Goal: Task Accomplishment & Management: Manage account settings

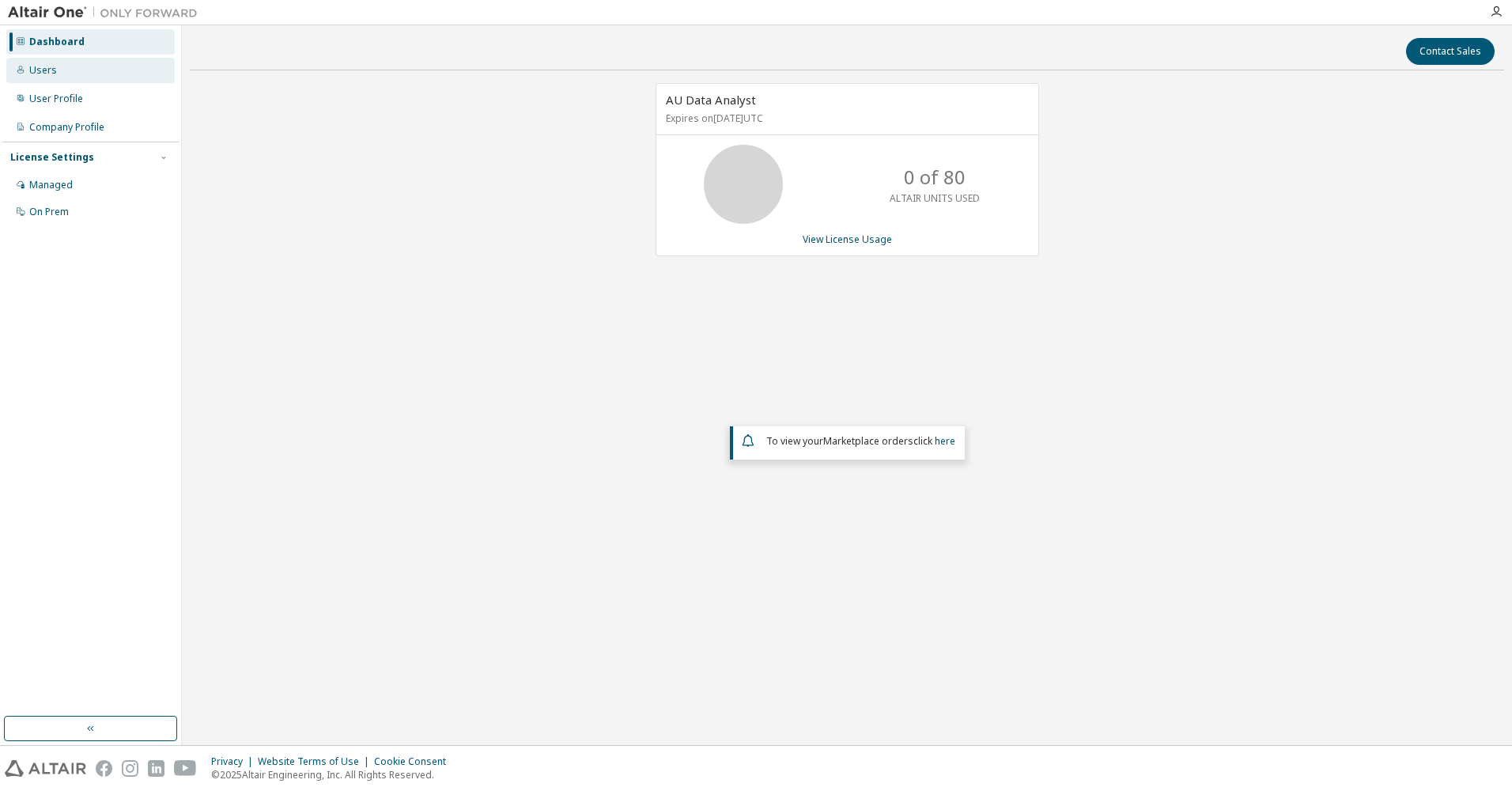
drag, startPoint x: 63, startPoint y: 74, endPoint x: 184, endPoint y: 70, distance: 121.1
click at [63, 74] on div "Users" at bounding box center [90, 70] width 168 height 25
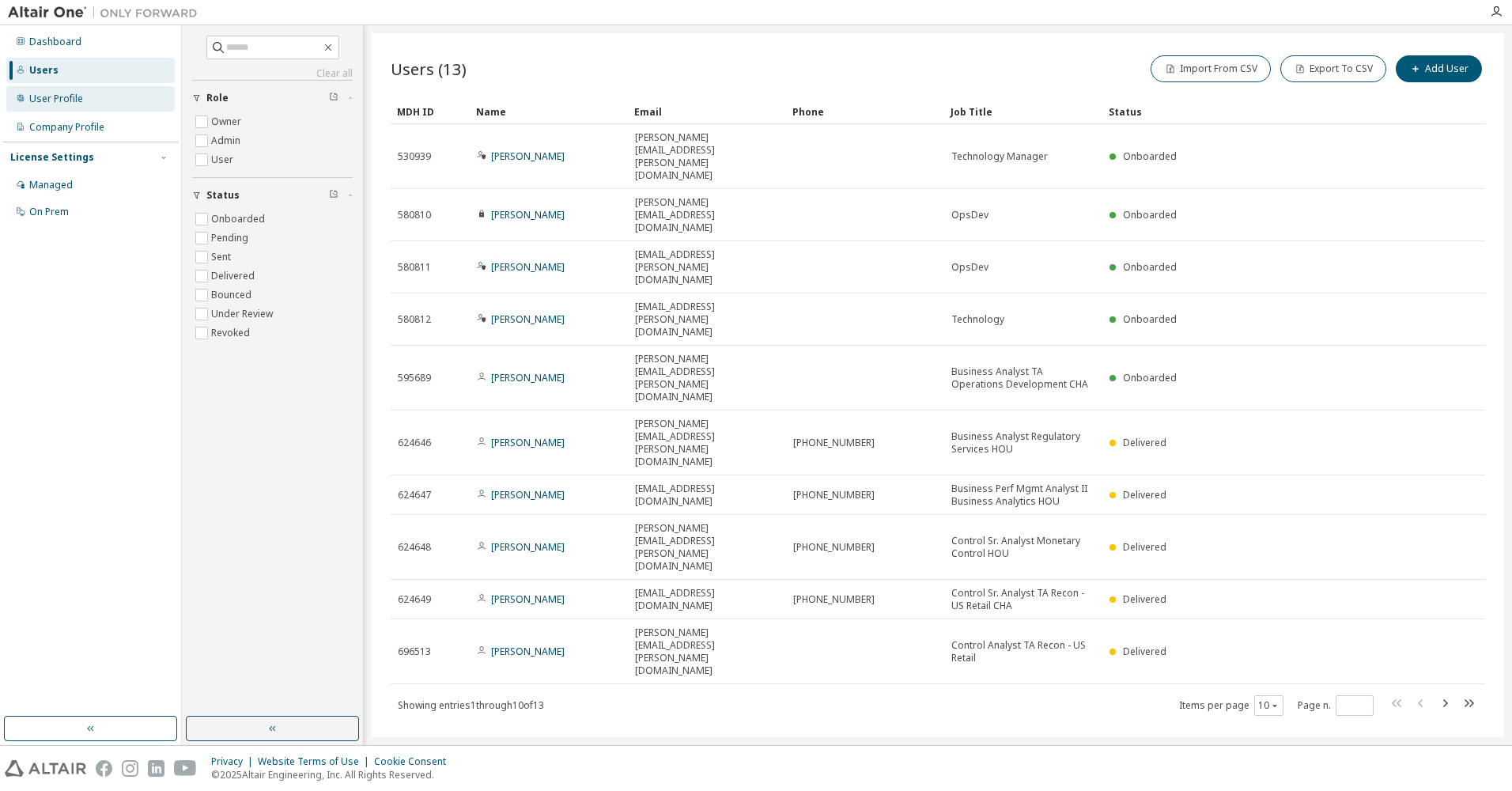
click at [42, 93] on div "User Profile" at bounding box center [56, 99] width 53 height 13
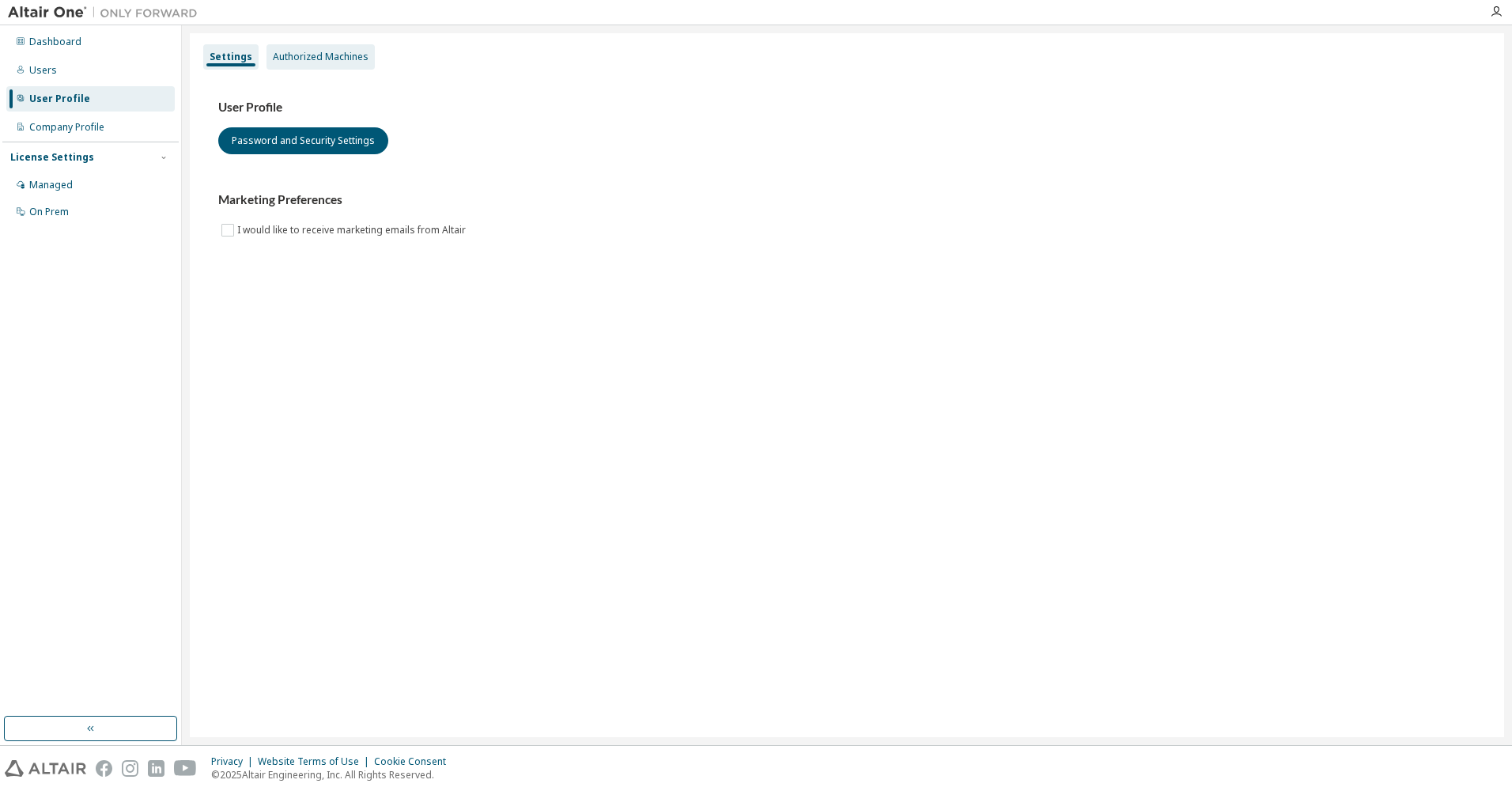
click at [330, 57] on div "Authorized Machines" at bounding box center [320, 57] width 96 height 13
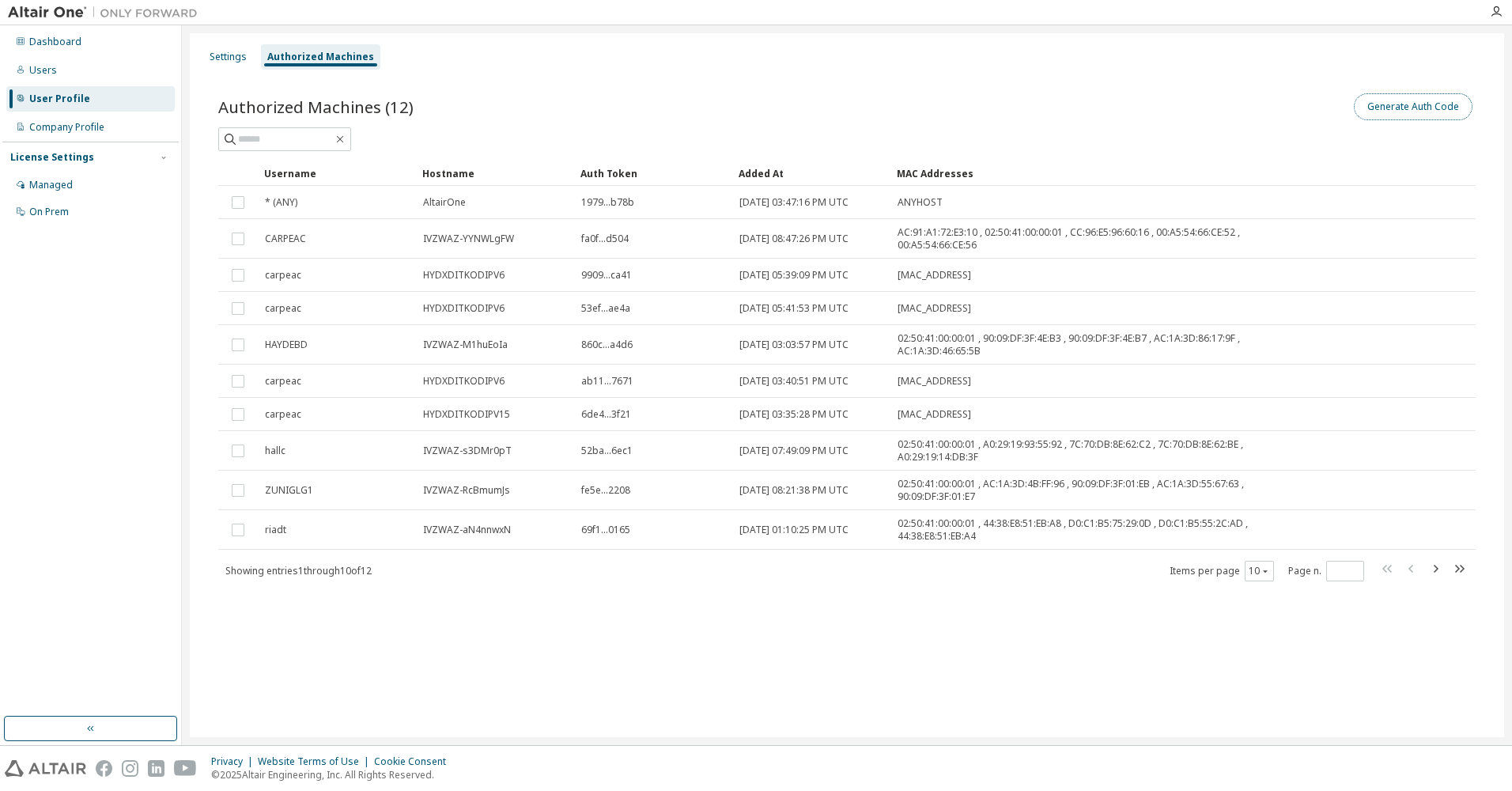
click at [1397, 108] on button "Generate Auth Code" at bounding box center [1413, 106] width 119 height 27
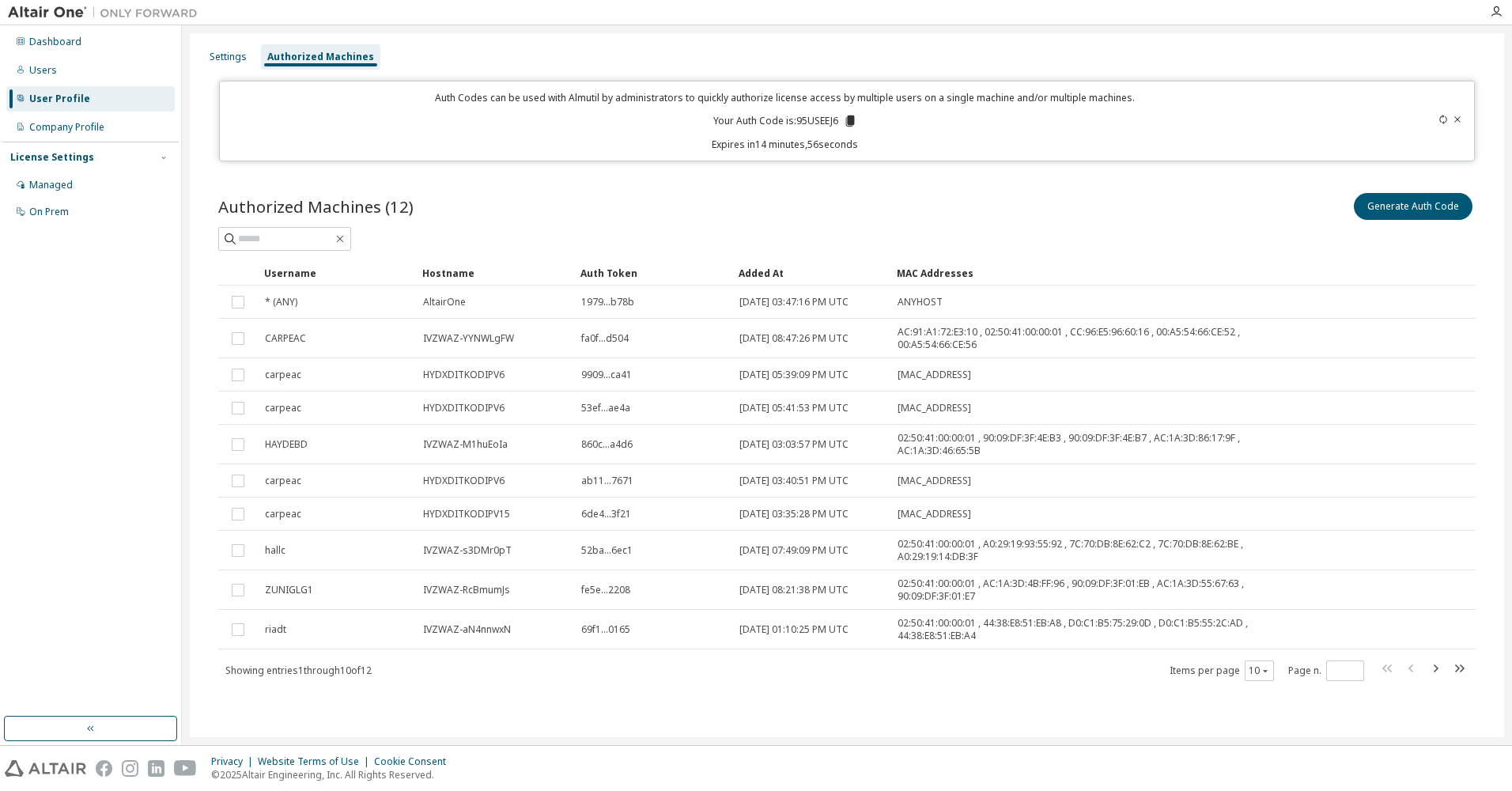
click at [817, 121] on p "Your Auth Code is: 95USEEJ6" at bounding box center [785, 121] width 144 height 14
click at [1435, 671] on icon "button" at bounding box center [1435, 669] width 19 height 19
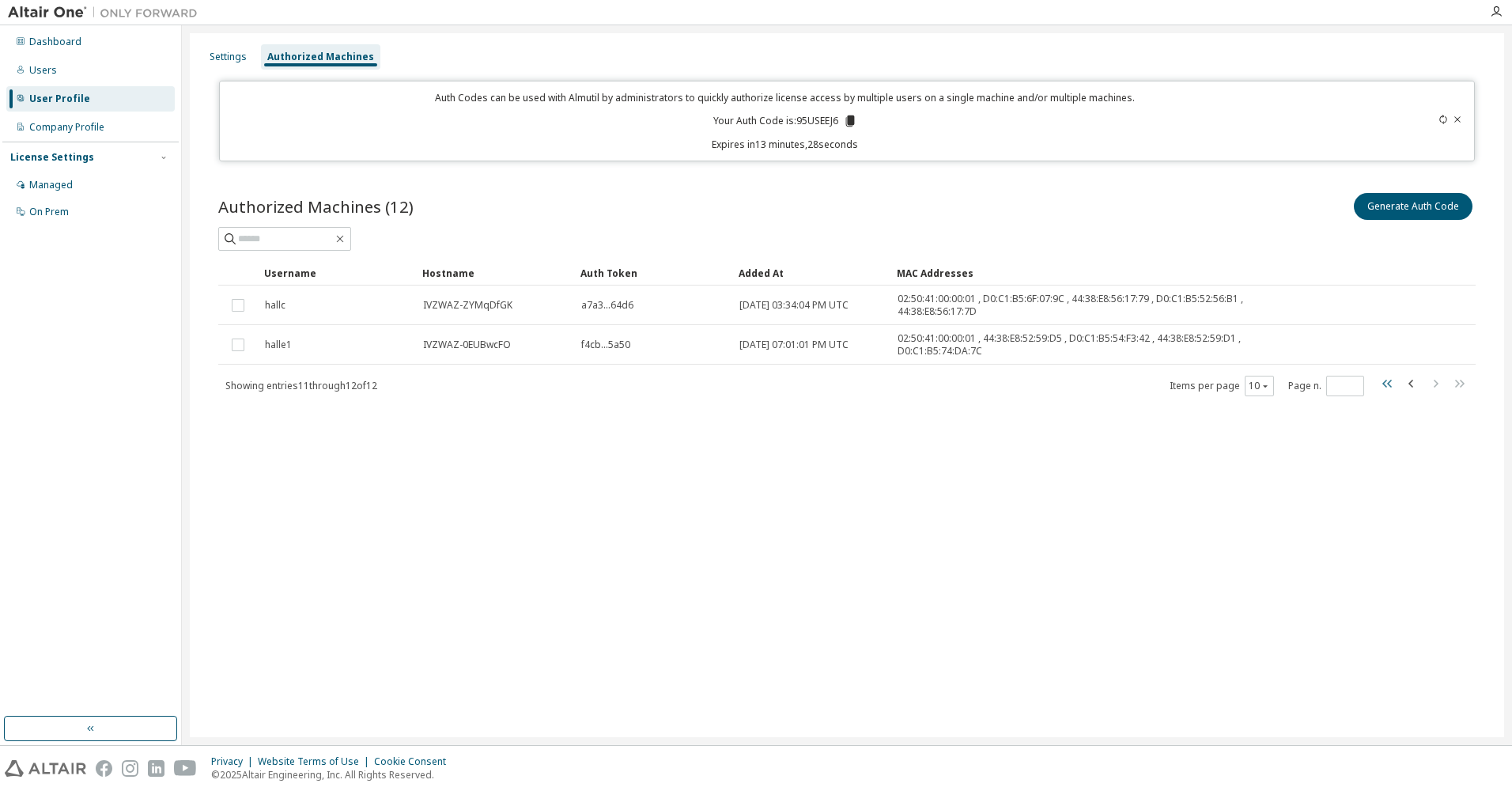
click at [1387, 385] on icon "button" at bounding box center [1388, 383] width 19 height 19
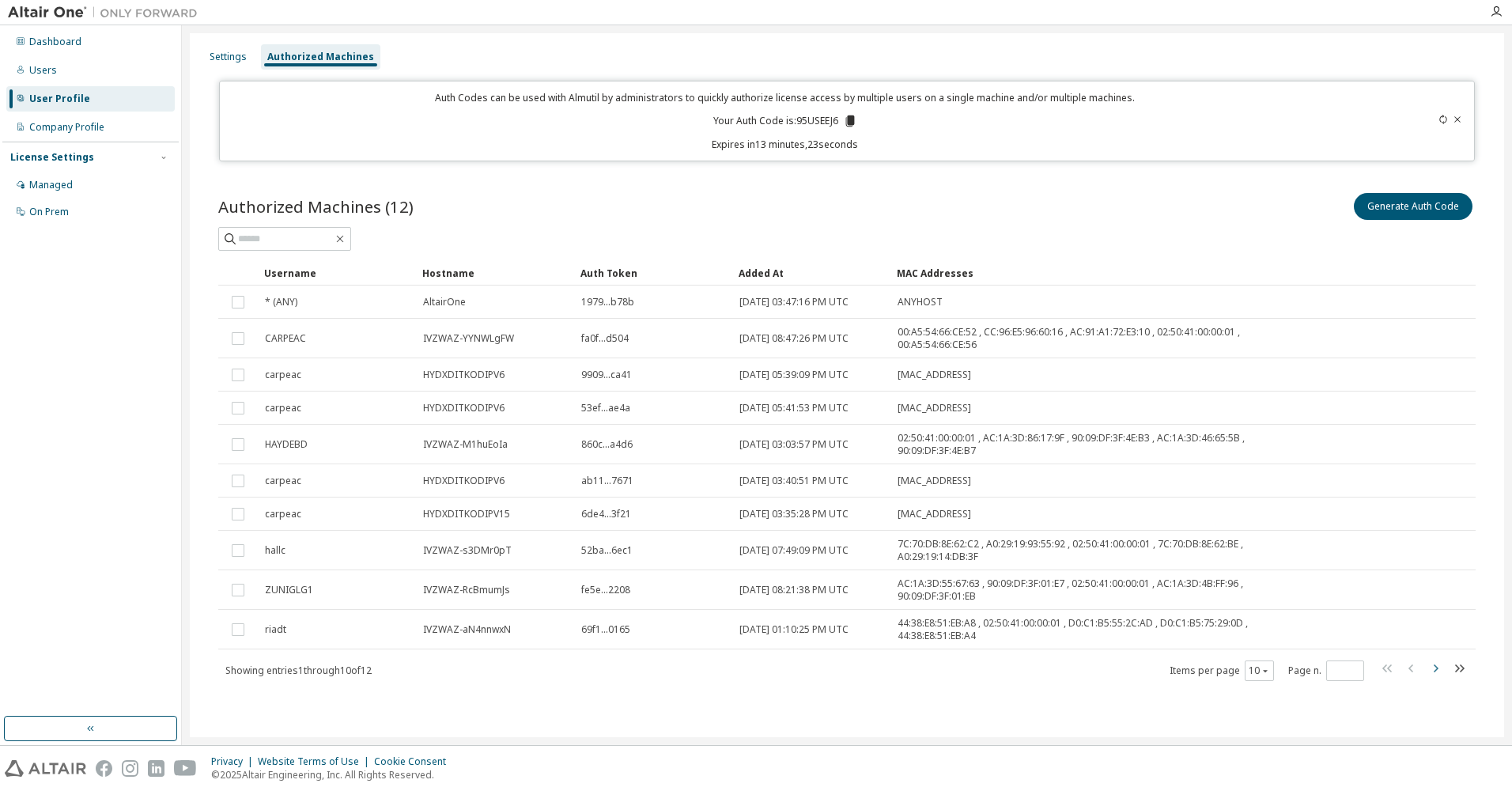
click at [1435, 669] on icon "button" at bounding box center [1435, 669] width 19 height 19
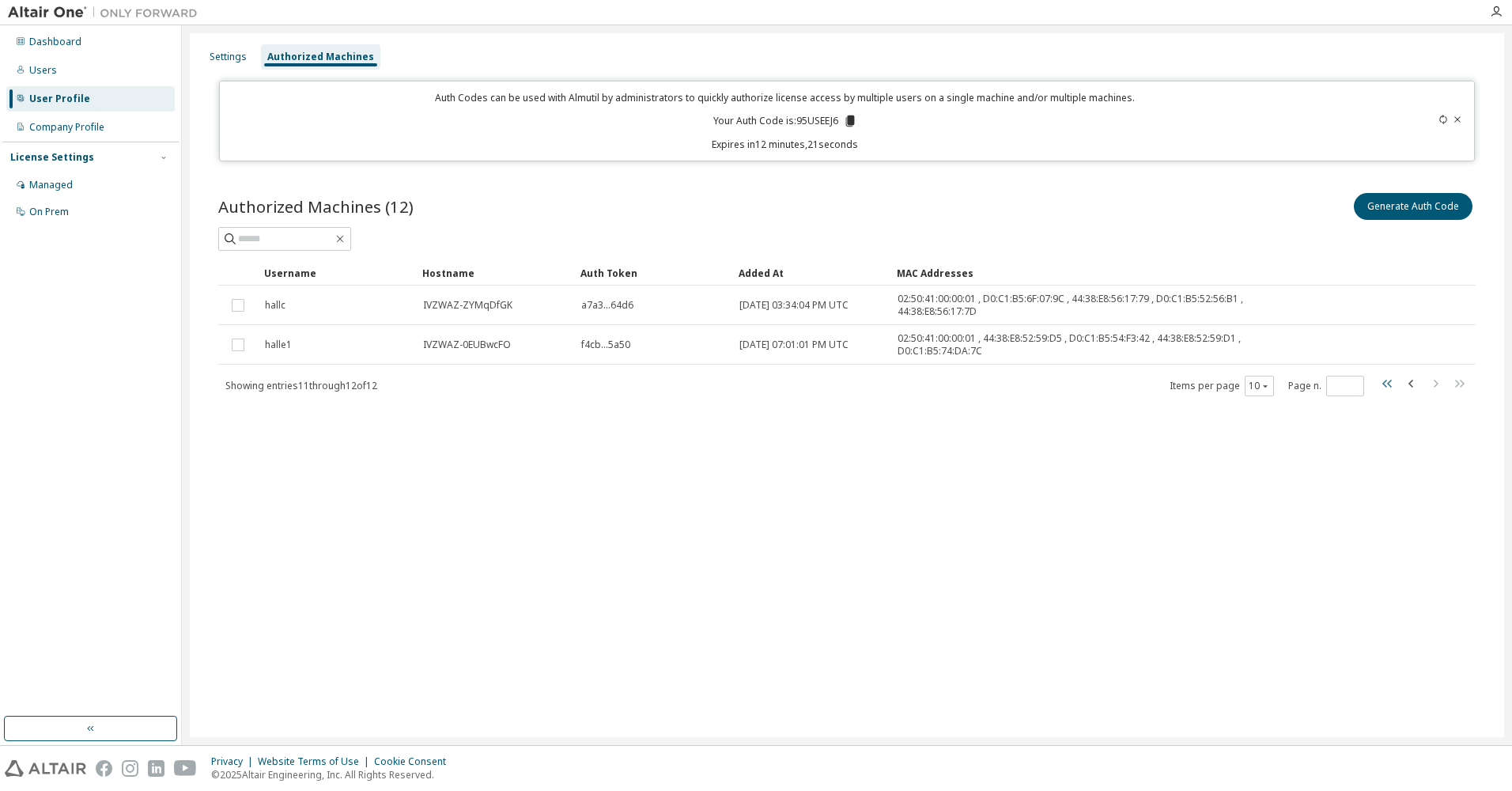
click at [1390, 386] on icon "button" at bounding box center [1387, 383] width 9 height 8
type input "*"
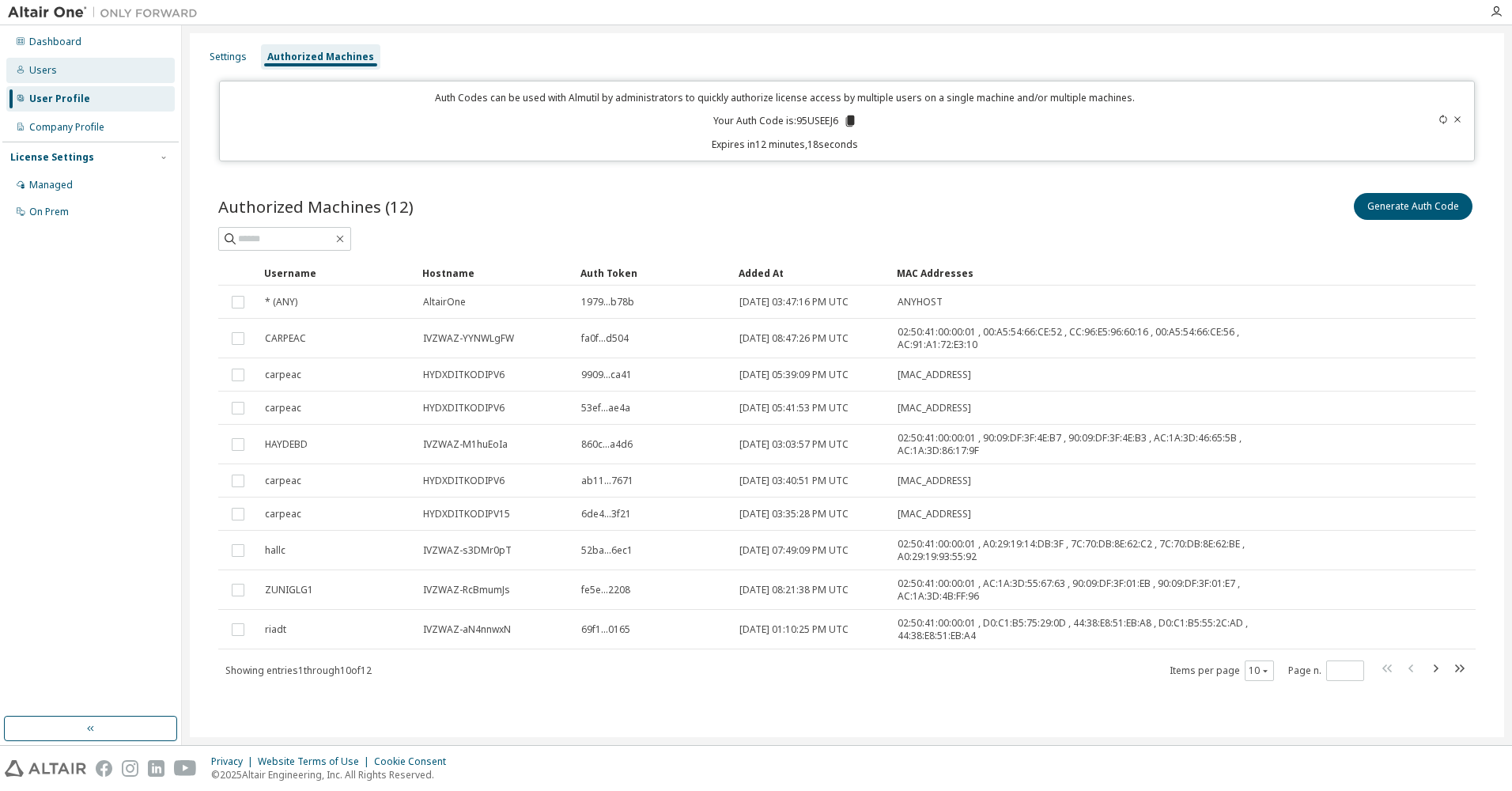
click at [44, 68] on div "Users" at bounding box center [43, 71] width 28 height 13
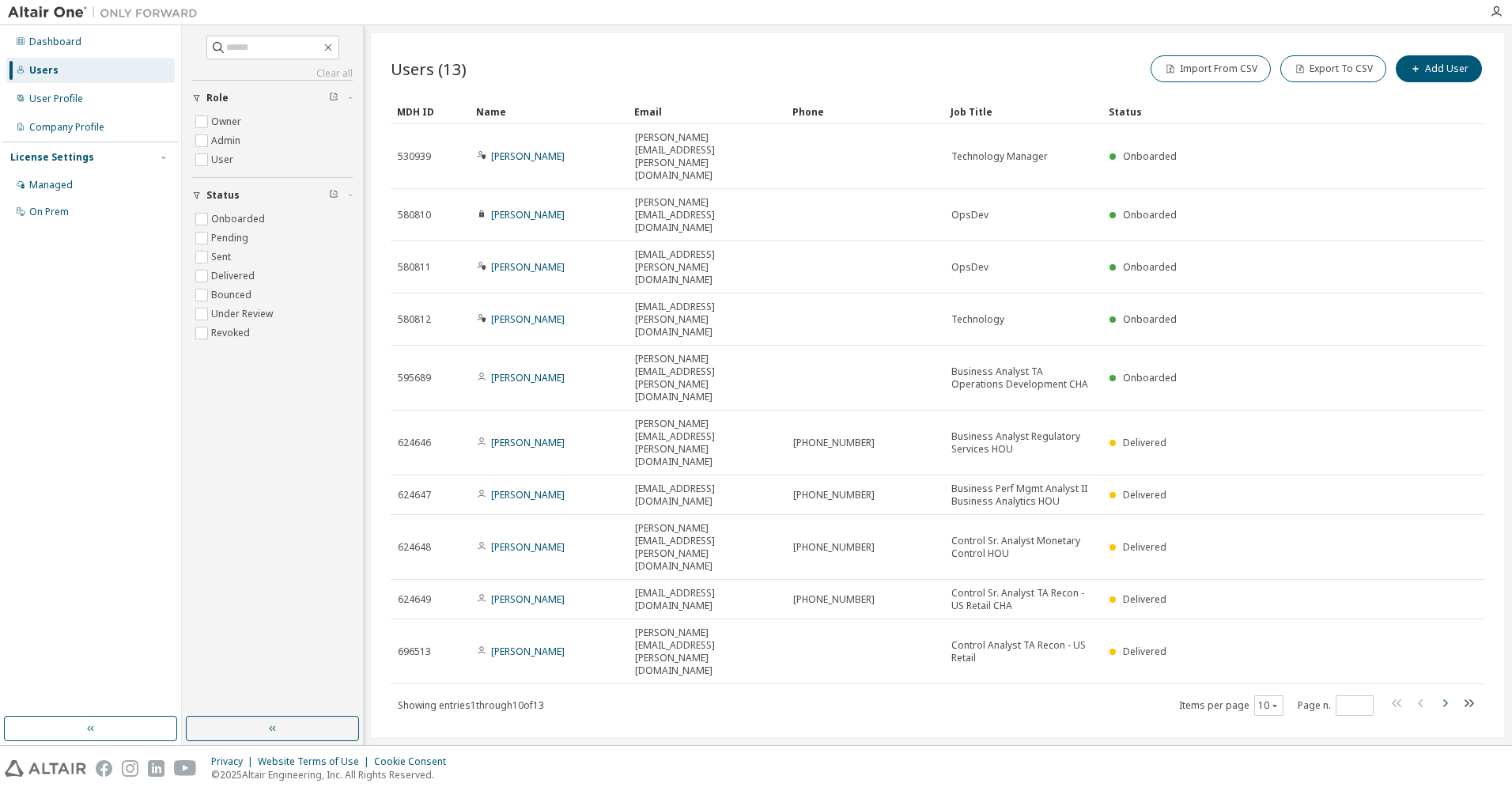
click at [1444, 694] on icon "button" at bounding box center [1445, 704] width 19 height 19
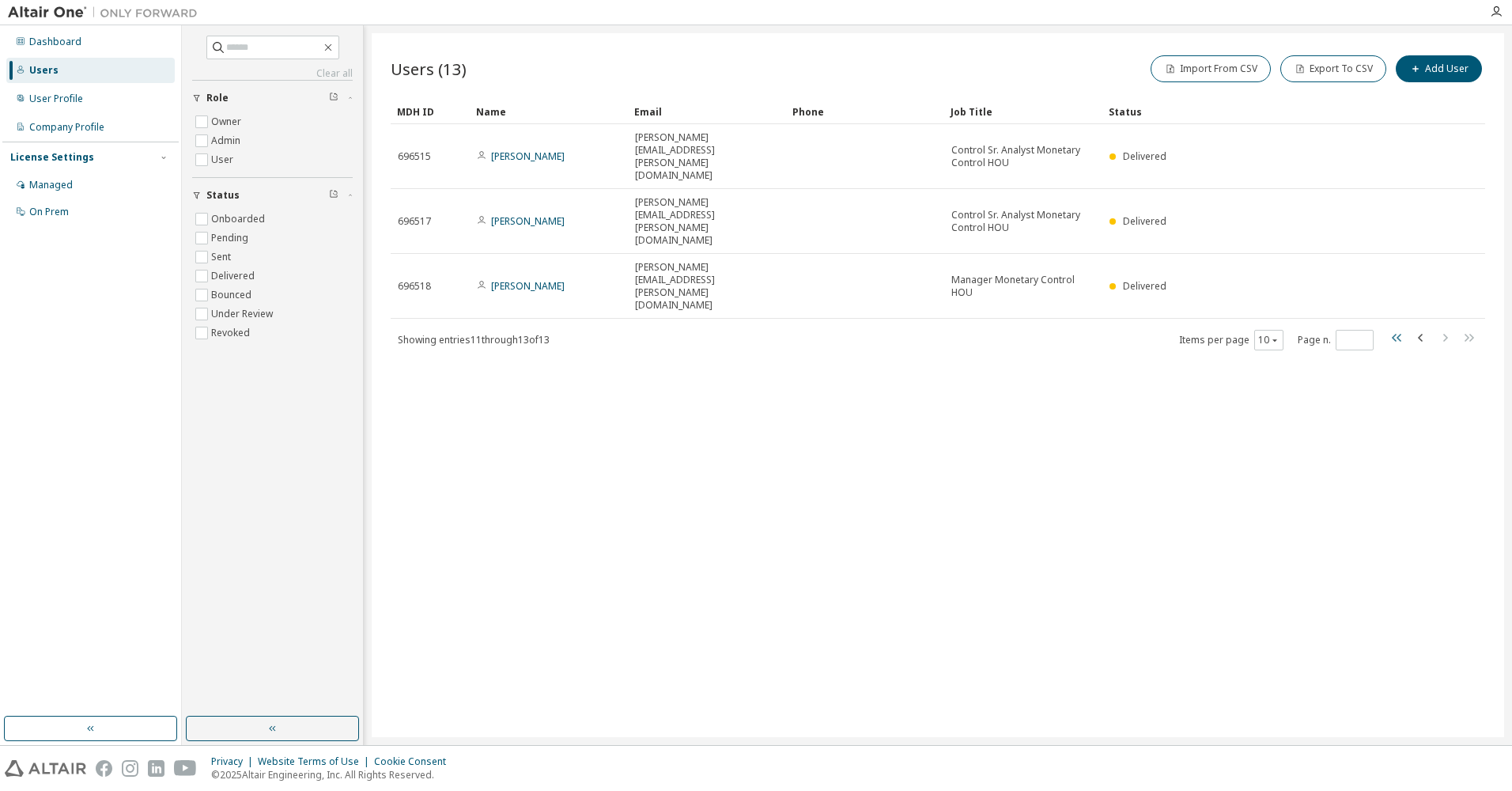
click at [1400, 334] on icon "button" at bounding box center [1396, 338] width 9 height 8
type input "*"
